Goal: Task Accomplishment & Management: Use online tool/utility

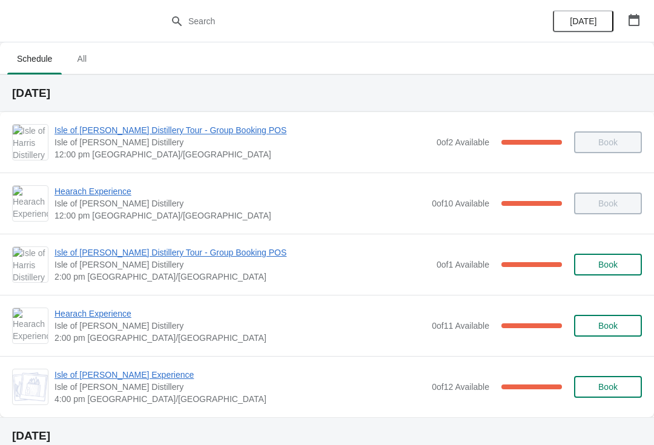
click at [114, 256] on span "Isle of [PERSON_NAME] Distillery Tour - Group Booking POS" at bounding box center [242, 252] width 376 height 12
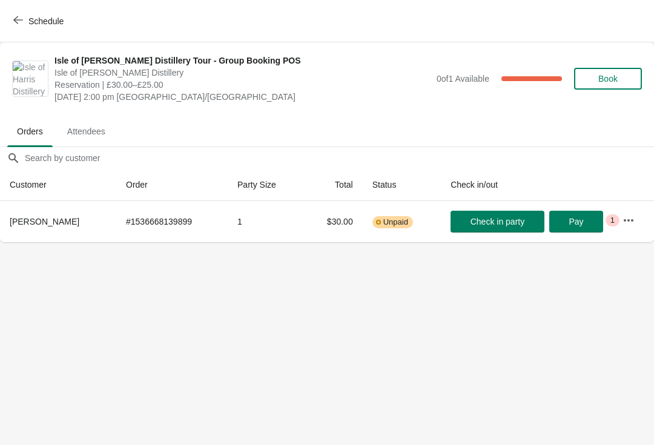
click at [35, 12] on button "Schedule" at bounding box center [39, 21] width 67 height 22
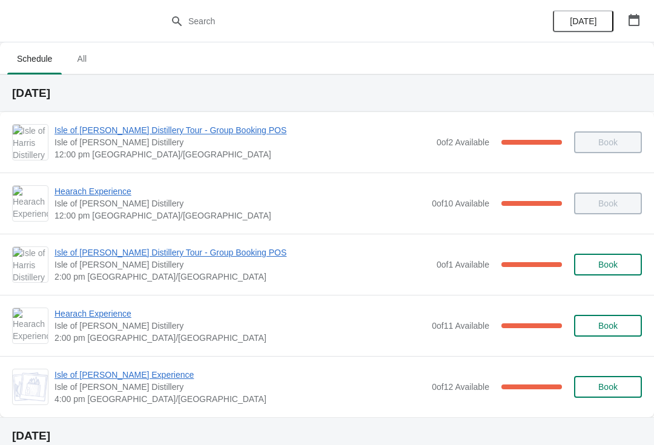
click at [103, 374] on span "Isle of [PERSON_NAME] Experience" at bounding box center [239, 375] width 371 height 12
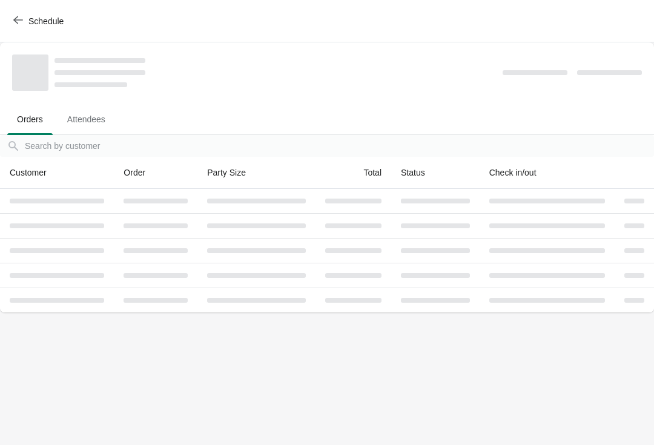
click at [35, 17] on span "Schedule" at bounding box center [45, 21] width 35 height 10
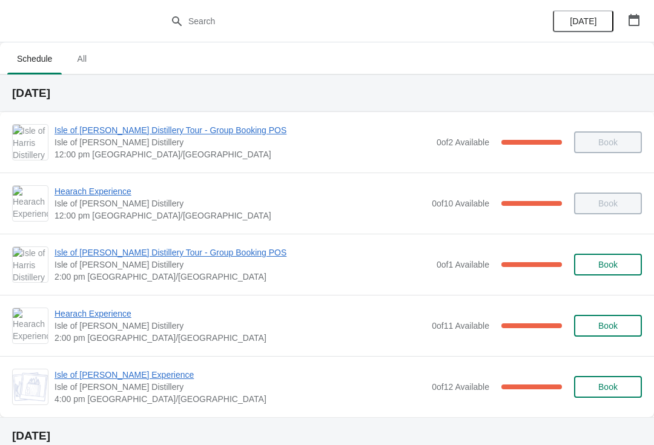
click at [112, 315] on span "Hearach Experience" at bounding box center [239, 314] width 371 height 12
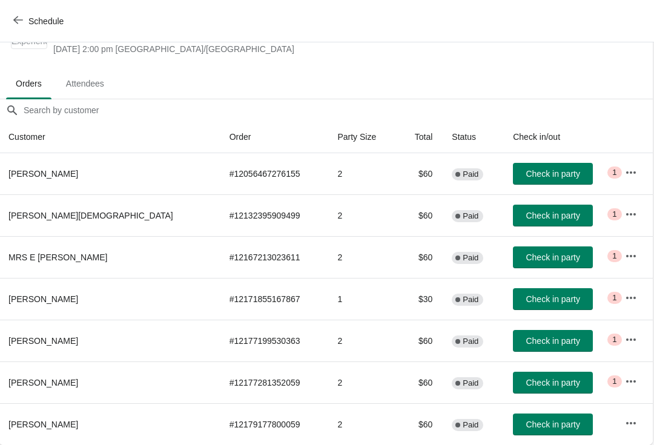
scroll to position [48, 1]
click at [555, 166] on button "Check in party" at bounding box center [553, 174] width 80 height 22
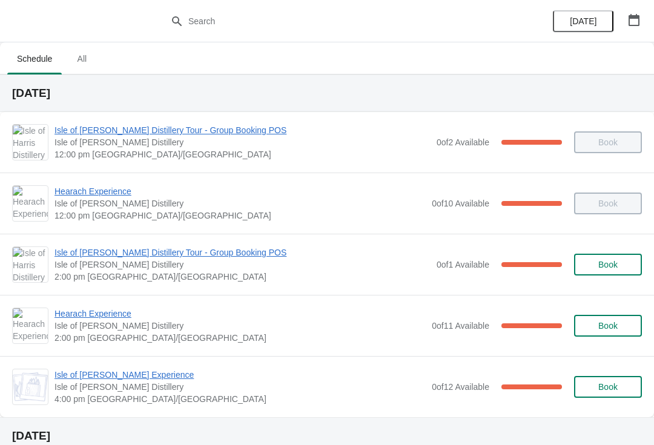
click at [96, 317] on span "Hearach Experience" at bounding box center [239, 314] width 371 height 12
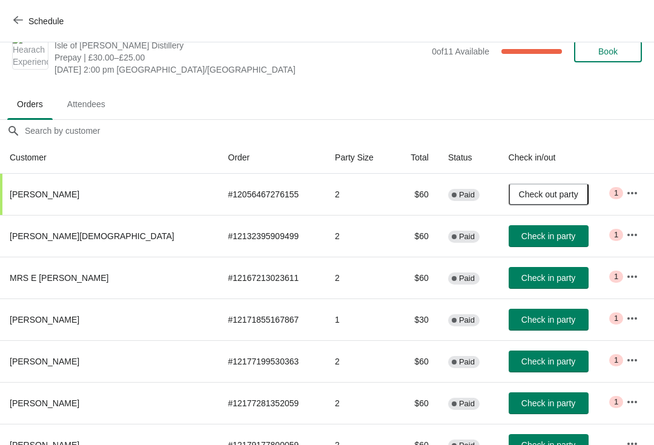
scroll to position [27, 0]
click at [543, 279] on span "Check in party" at bounding box center [548, 278] width 54 height 10
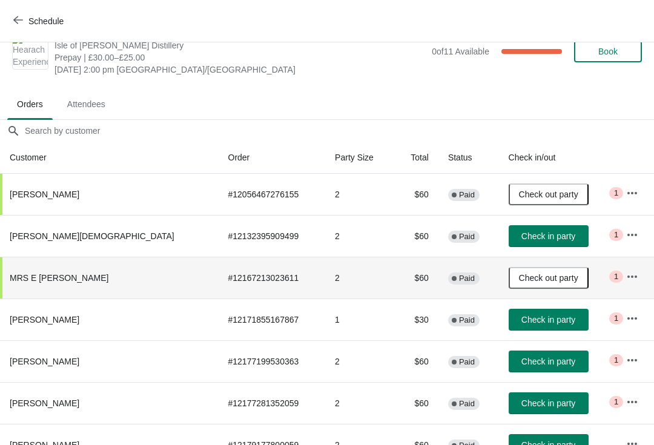
click at [544, 329] on button "Check in party" at bounding box center [549, 320] width 80 height 22
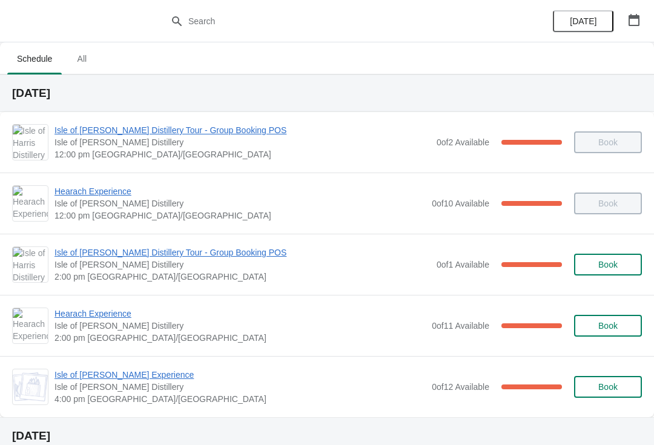
click at [93, 312] on span "Hearach Experience" at bounding box center [239, 314] width 371 height 12
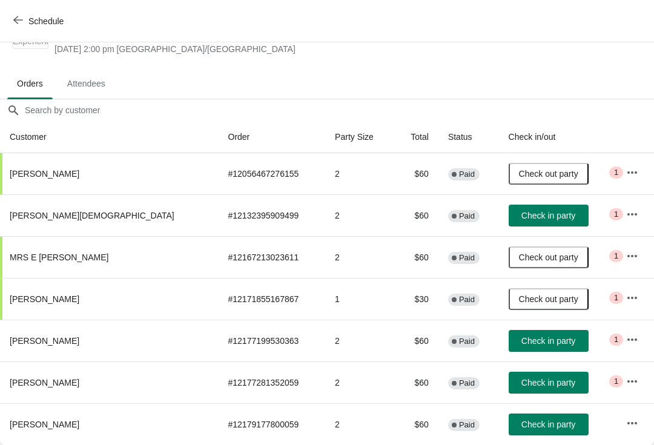
scroll to position [48, 0]
click at [528, 425] on span "Check in party" at bounding box center [548, 425] width 54 height 10
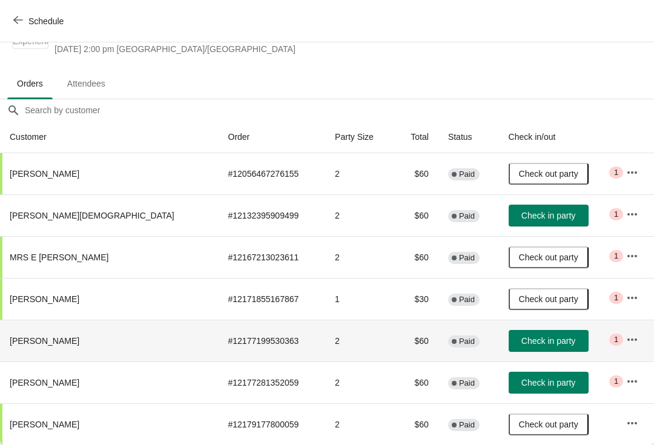
click at [535, 340] on span "Check in party" at bounding box center [548, 341] width 54 height 10
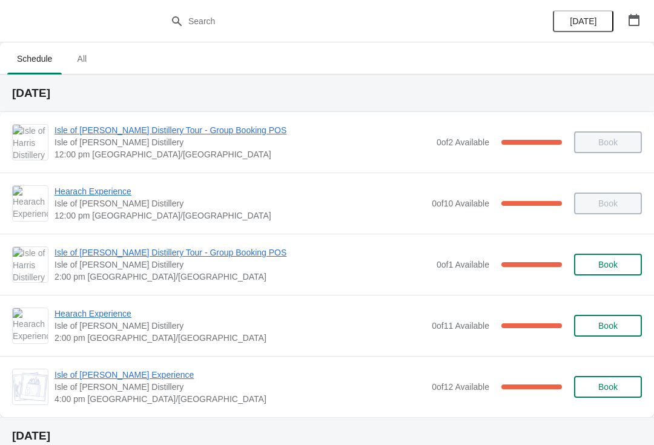
click at [109, 315] on span "Hearach Experience" at bounding box center [239, 314] width 371 height 12
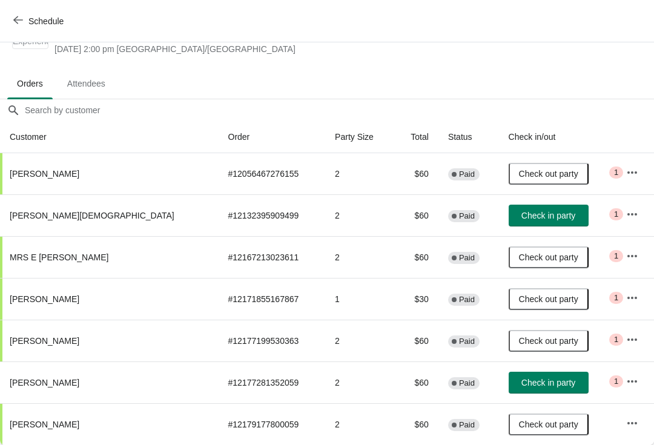
scroll to position [48, 0]
click at [530, 220] on span "Check in party" at bounding box center [548, 216] width 54 height 10
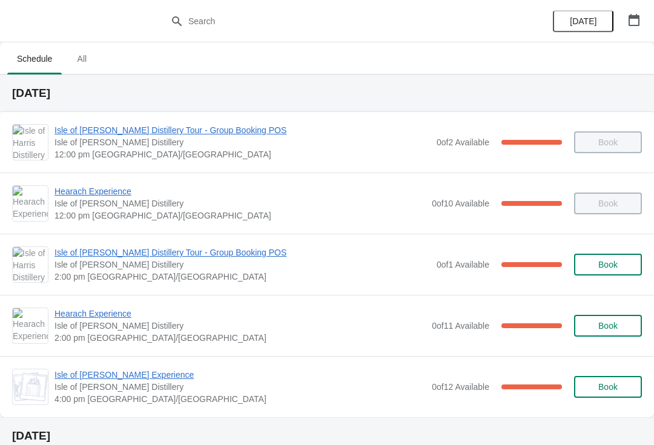
click at [111, 311] on span "Hearach Experience" at bounding box center [239, 314] width 371 height 12
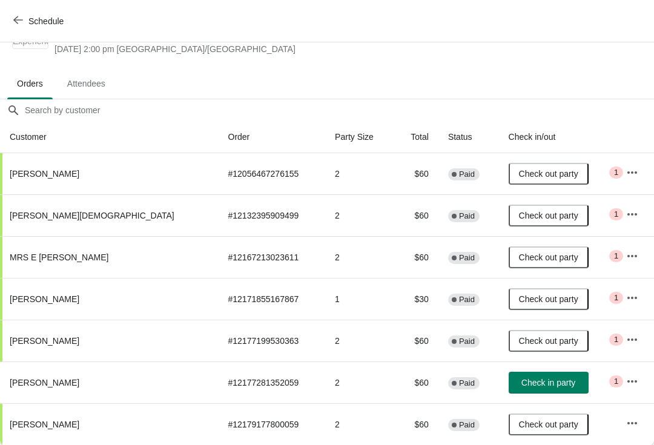
scroll to position [48, 0]
